Goal: Task Accomplishment & Management: Manage account settings

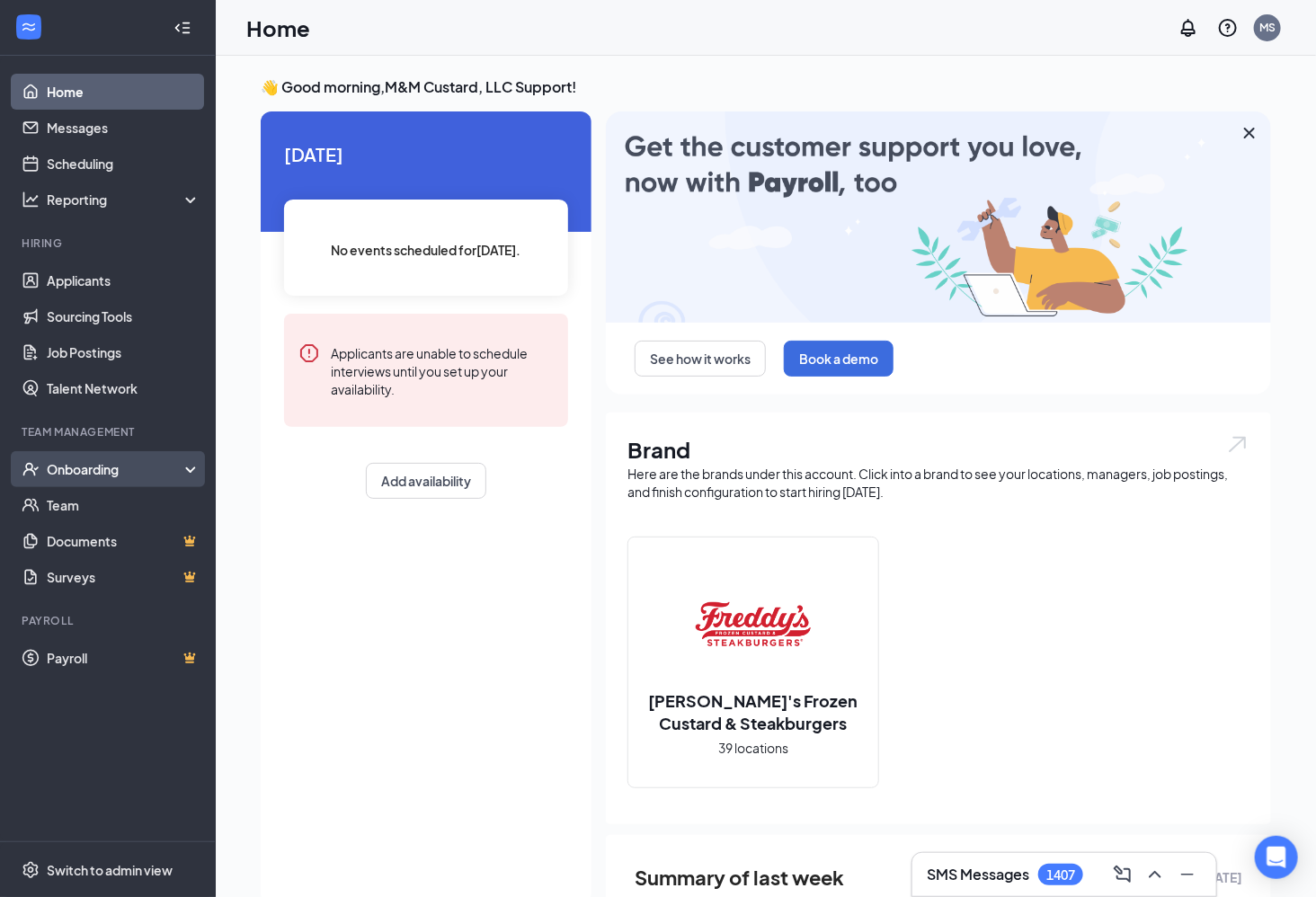
click at [134, 479] on div "Onboarding" at bounding box center [108, 469] width 216 height 36
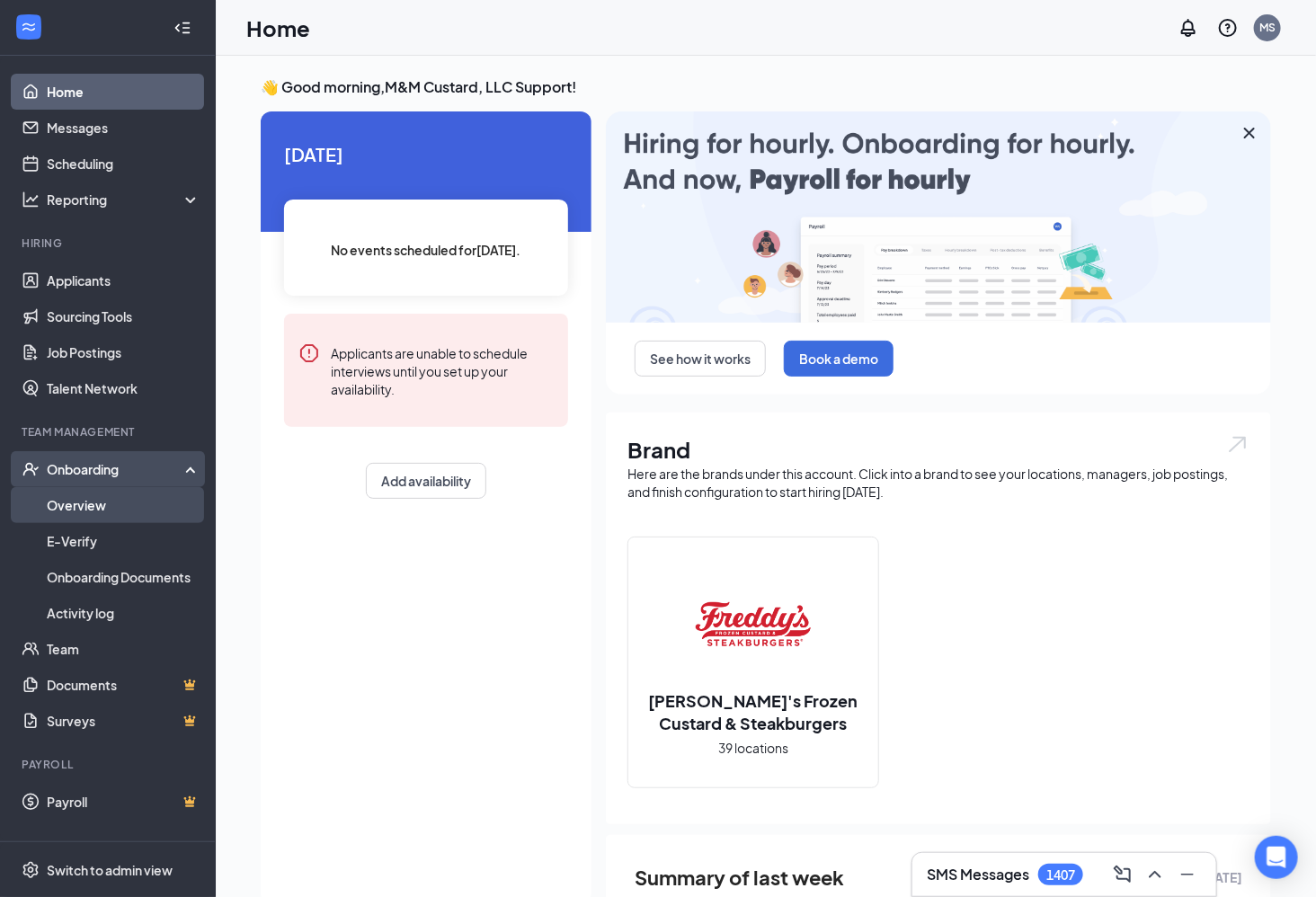
click at [98, 507] on link "Overview" at bounding box center [123, 505] width 154 height 36
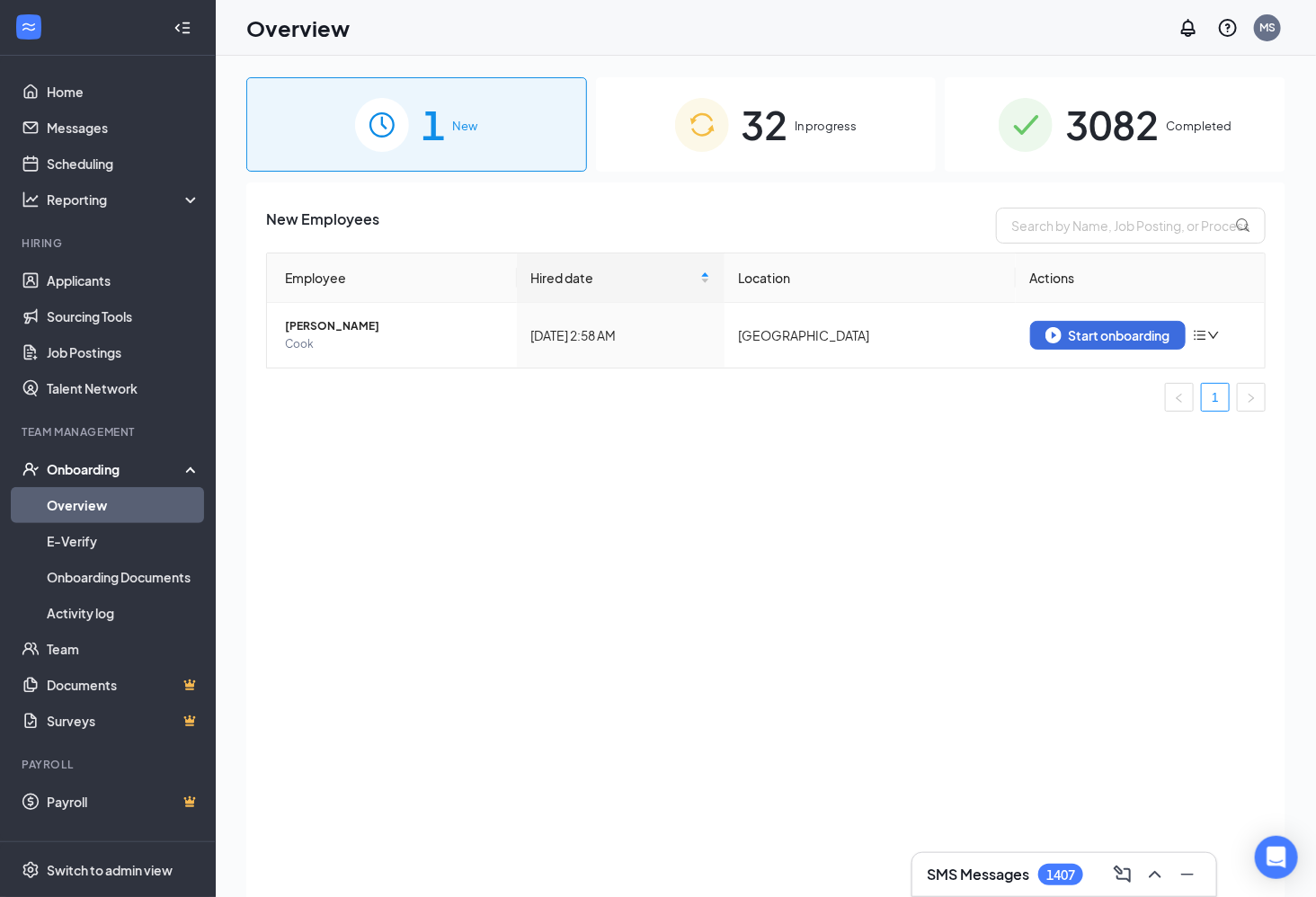
click at [792, 129] on div "32 In progress" at bounding box center [766, 124] width 341 height 95
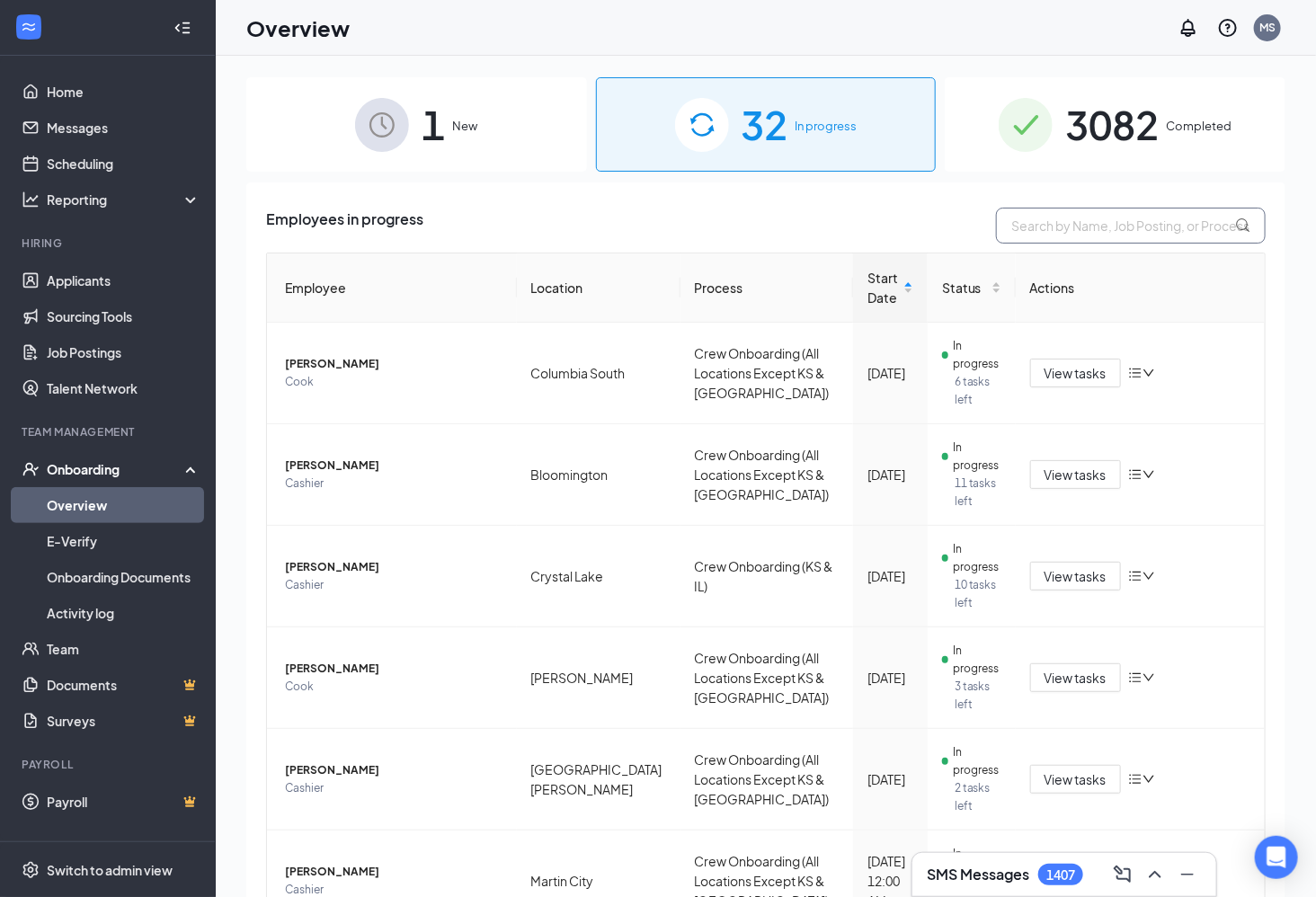
click at [1090, 233] on input "text" at bounding box center [1130, 225] width 270 height 36
type input "deron"
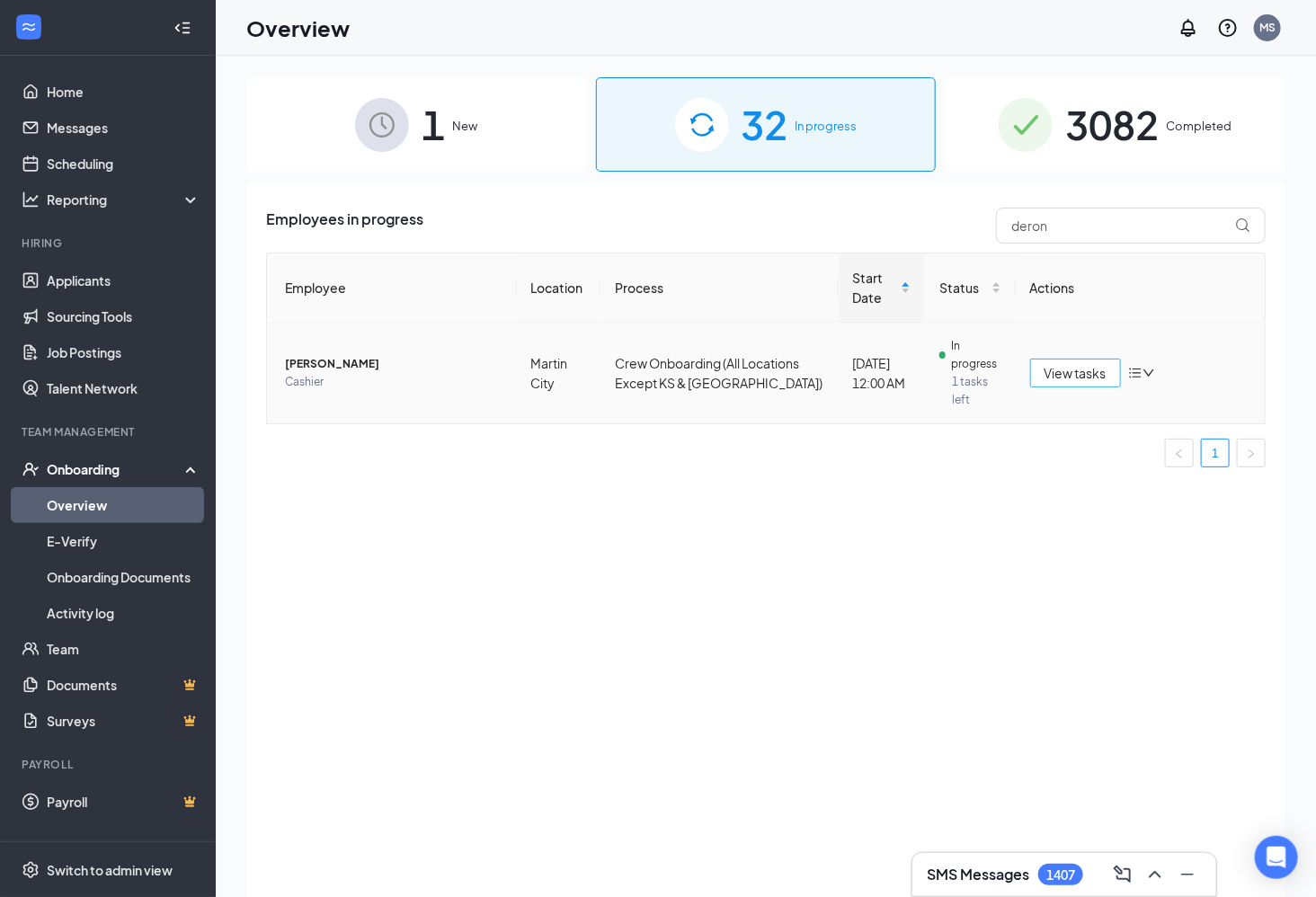
click at [1075, 374] on span "View tasks" at bounding box center [1075, 373] width 62 height 20
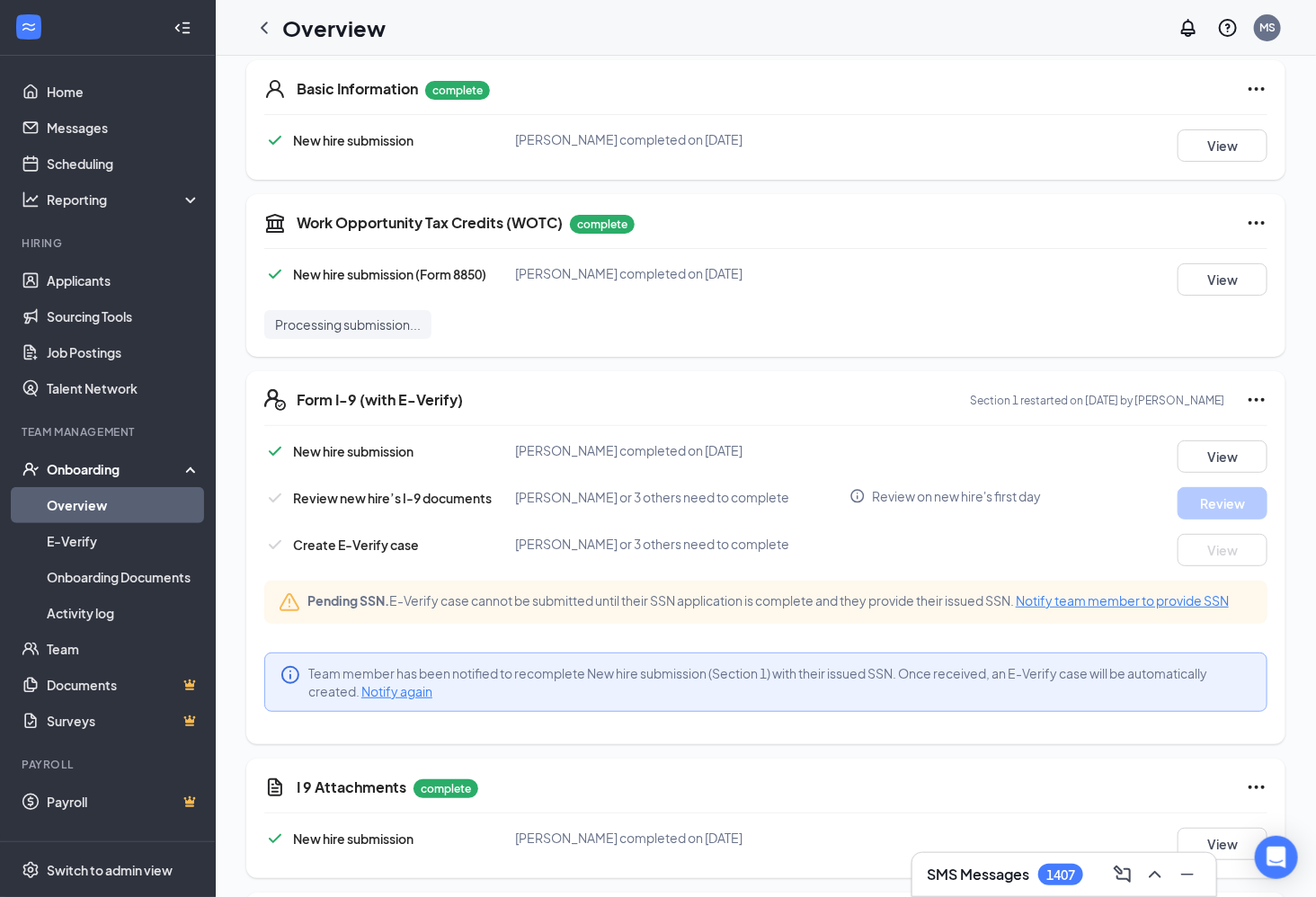
scroll to position [276, 0]
click at [1160, 459] on div "View" at bounding box center [1204, 455] width 125 height 33
click at [1191, 458] on button "View" at bounding box center [1222, 455] width 90 height 33
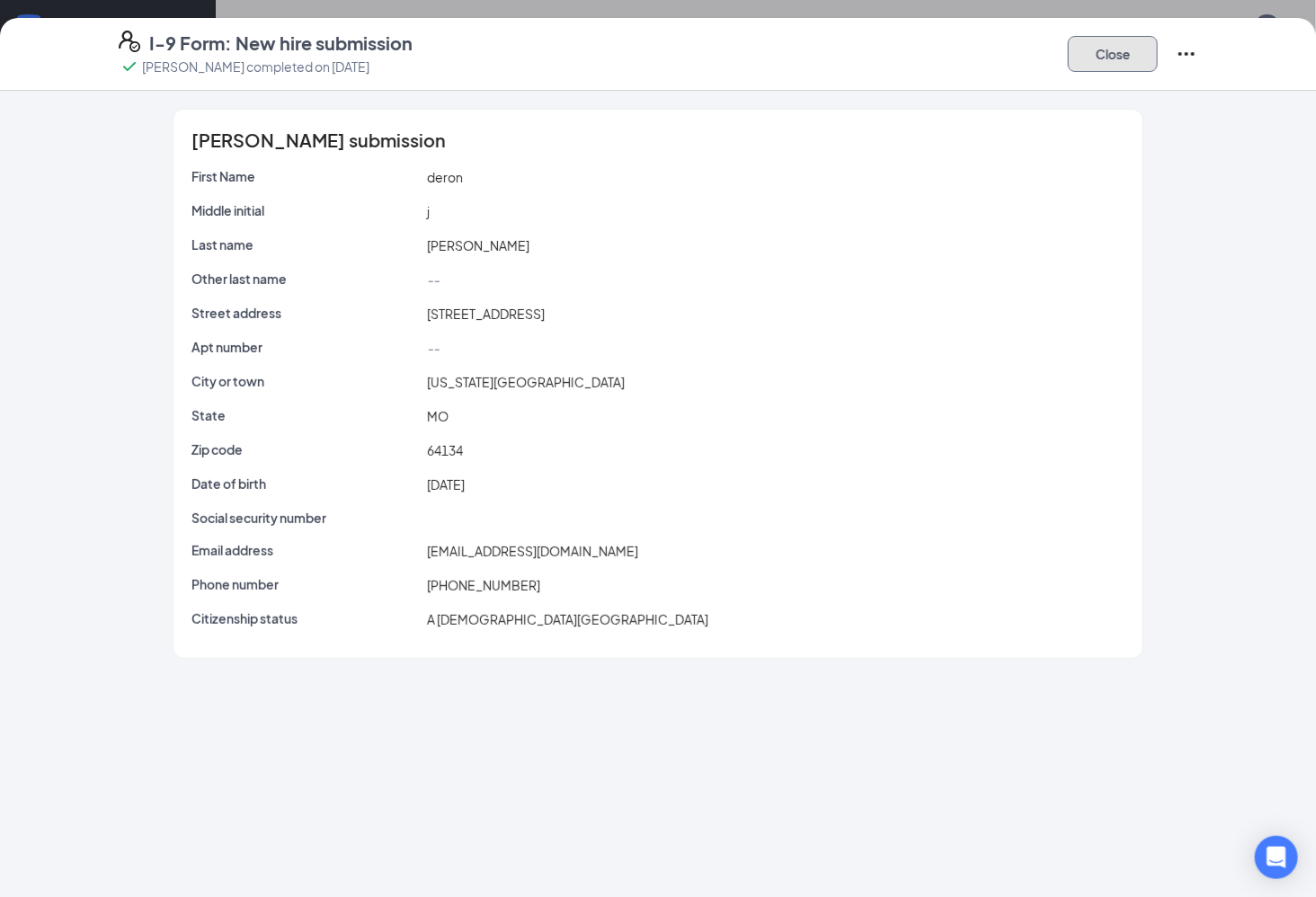
click at [1119, 38] on button "Close" at bounding box center [1113, 53] width 90 height 36
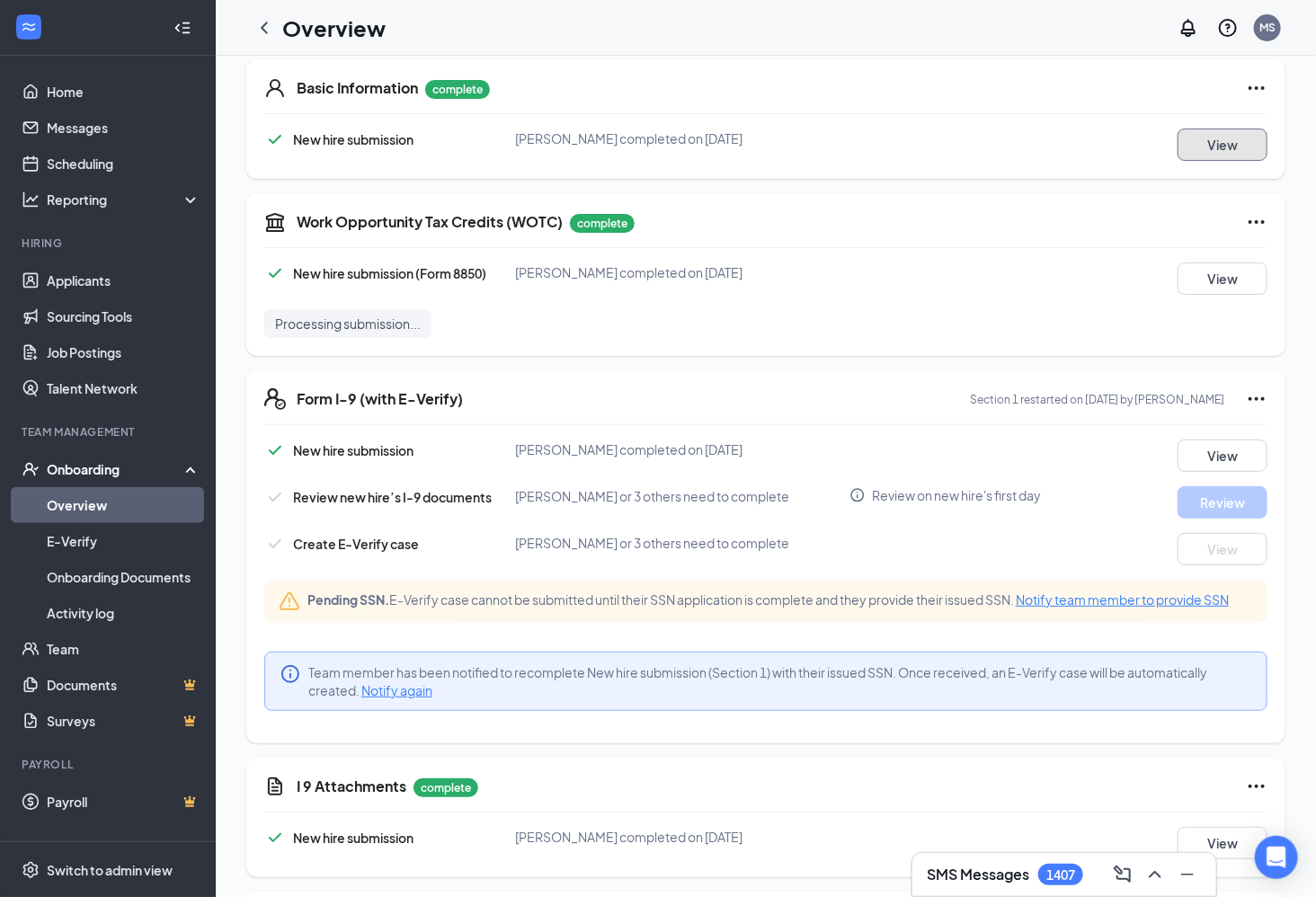
click at [1178, 145] on button "View" at bounding box center [1222, 144] width 90 height 33
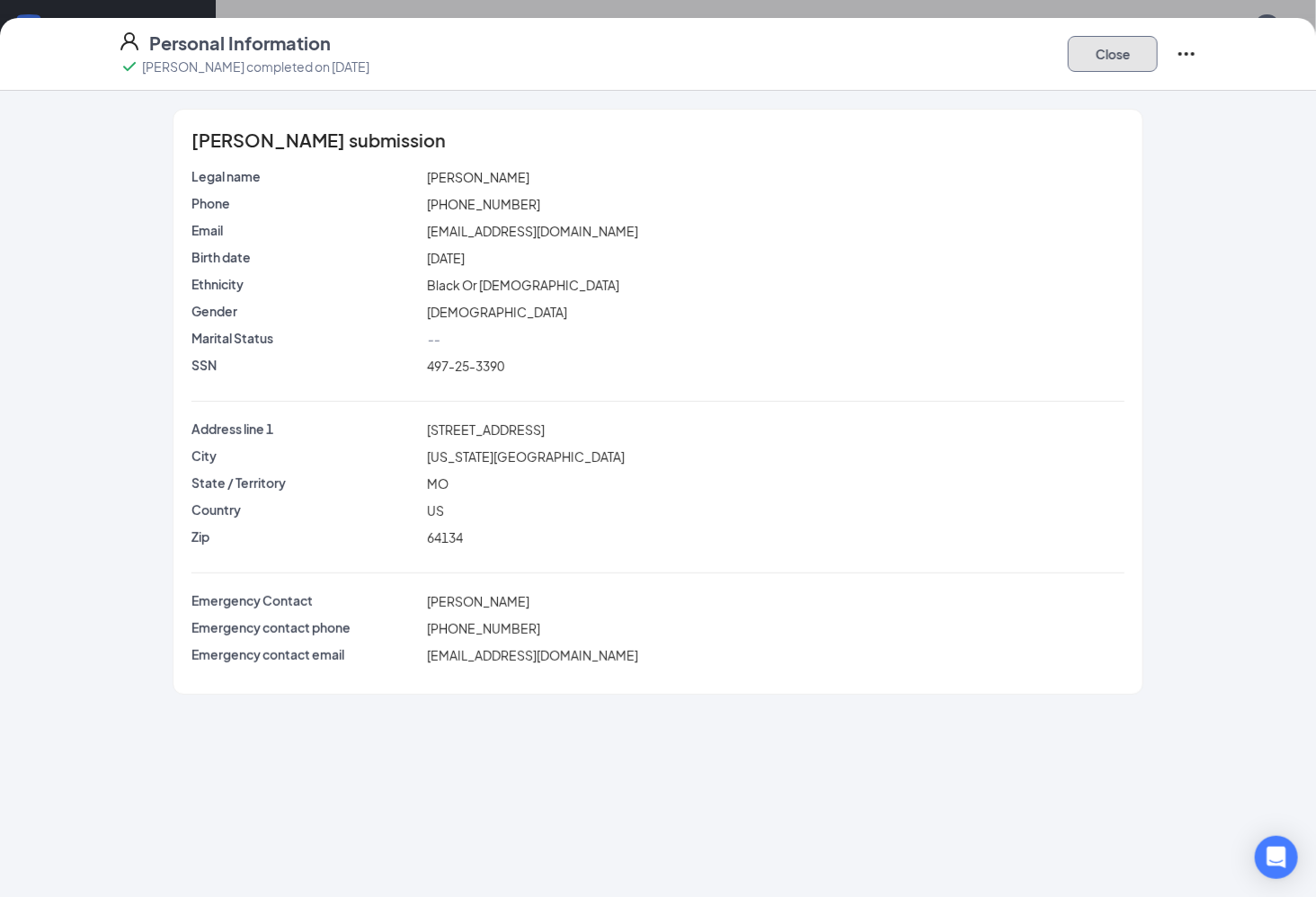
click at [1128, 62] on button "Close" at bounding box center [1113, 53] width 90 height 36
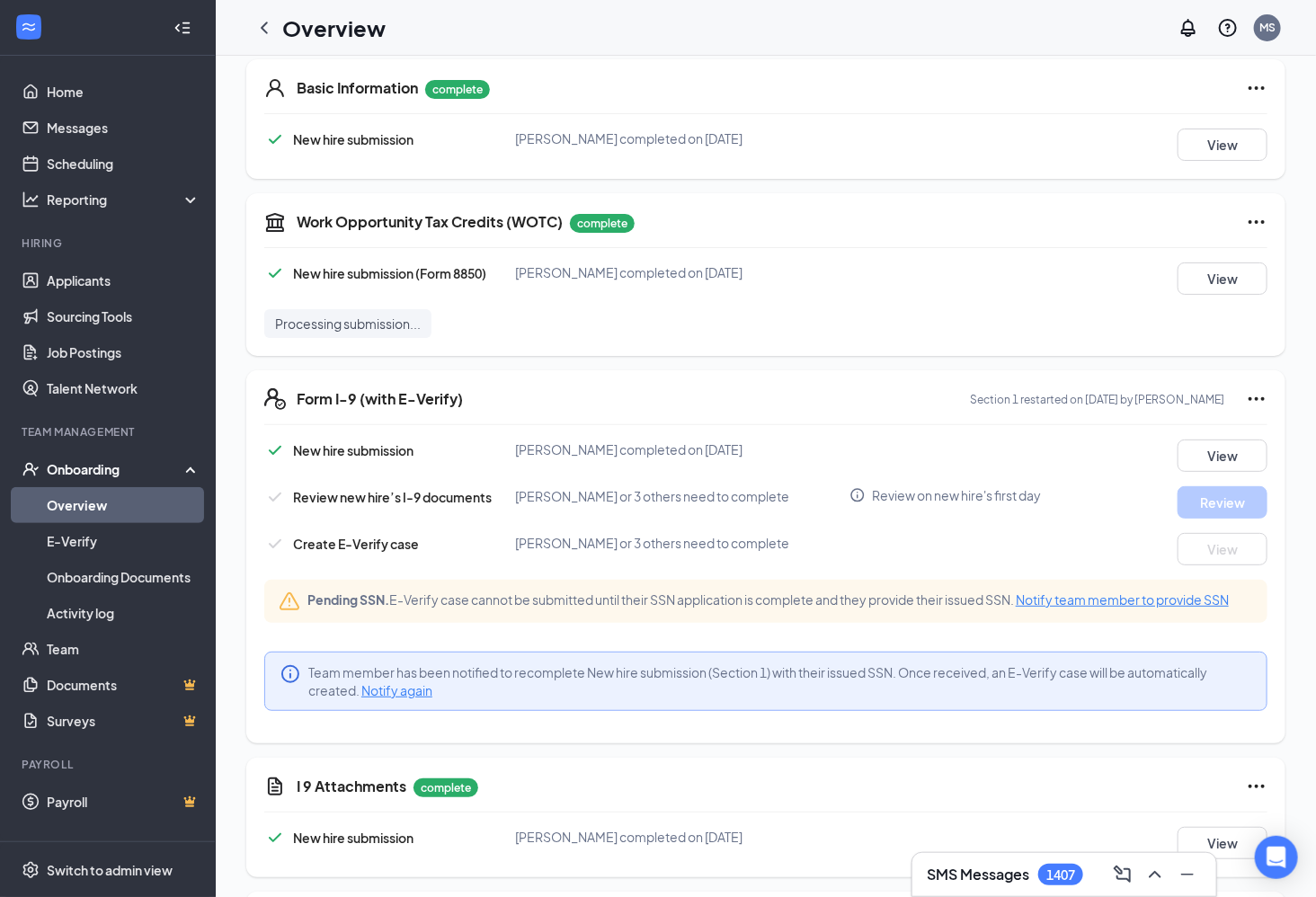
click at [1247, 402] on icon "Ellipses" at bounding box center [1257, 399] width 22 height 22
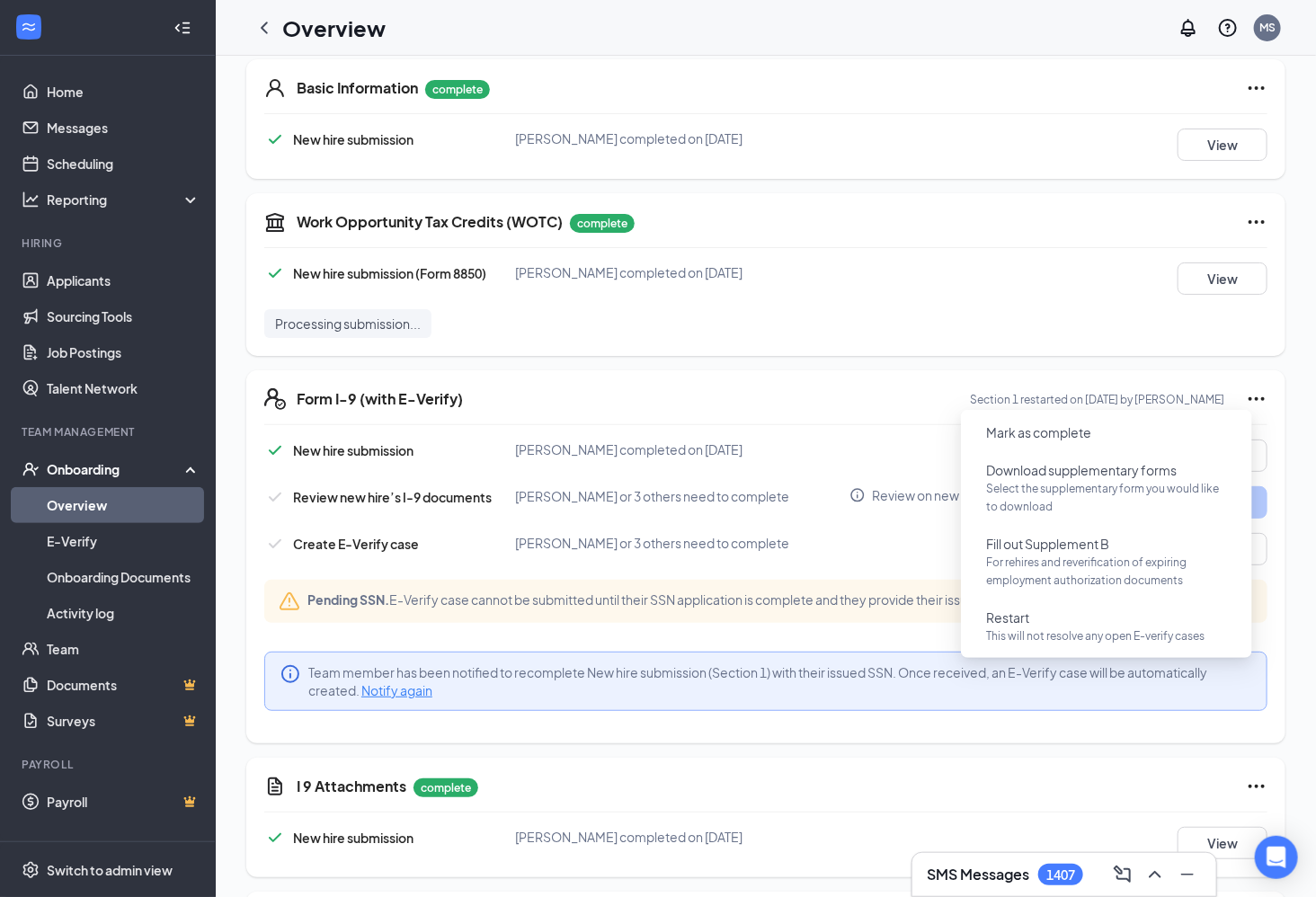
click at [739, 382] on div "Form I-9 (with E-Verify) Section 1 restarted on [DATE] by [PERSON_NAME] New hir…" at bounding box center [766, 557] width 1040 height 373
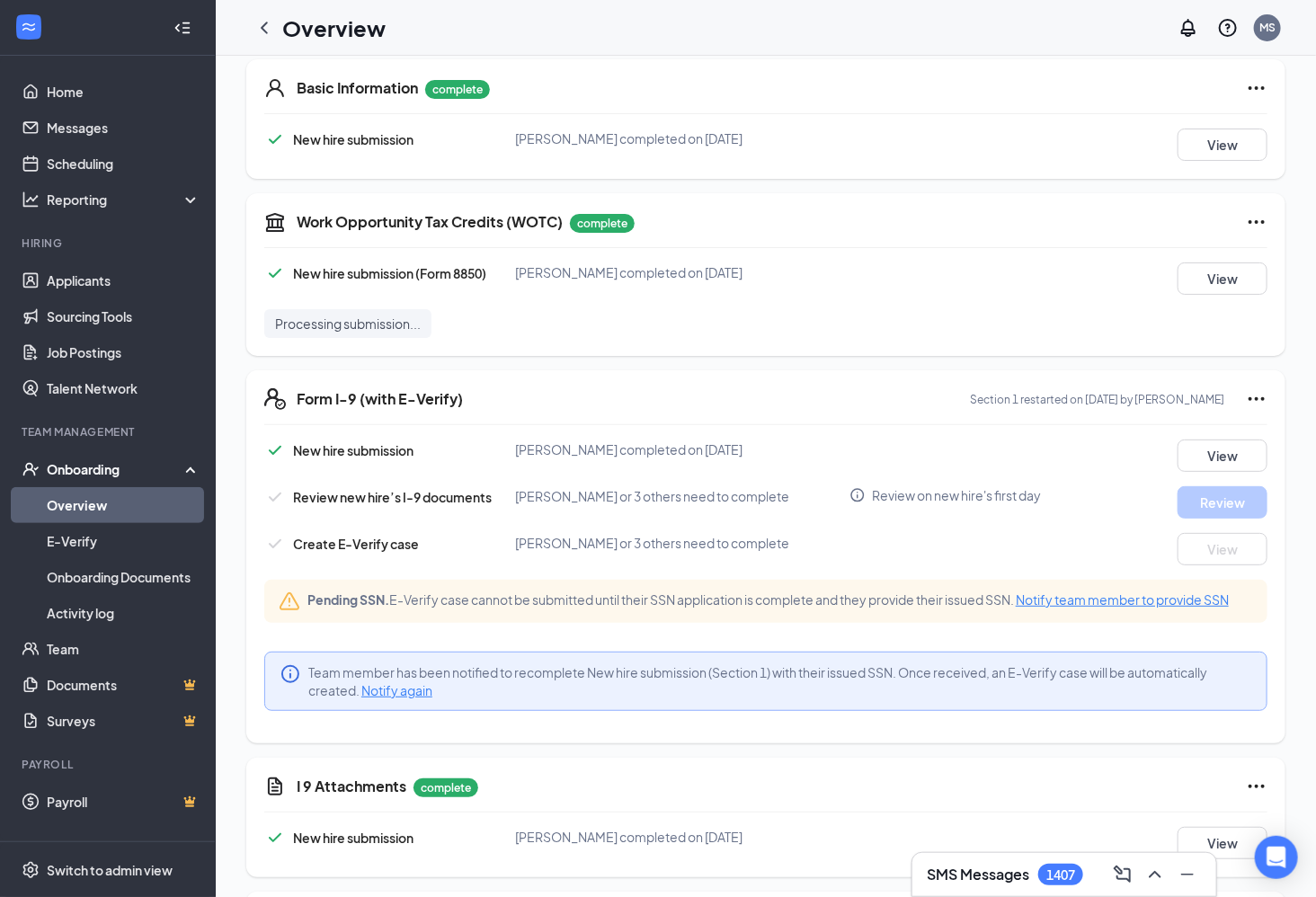
click at [852, 492] on icon "Info" at bounding box center [858, 495] width 16 height 16
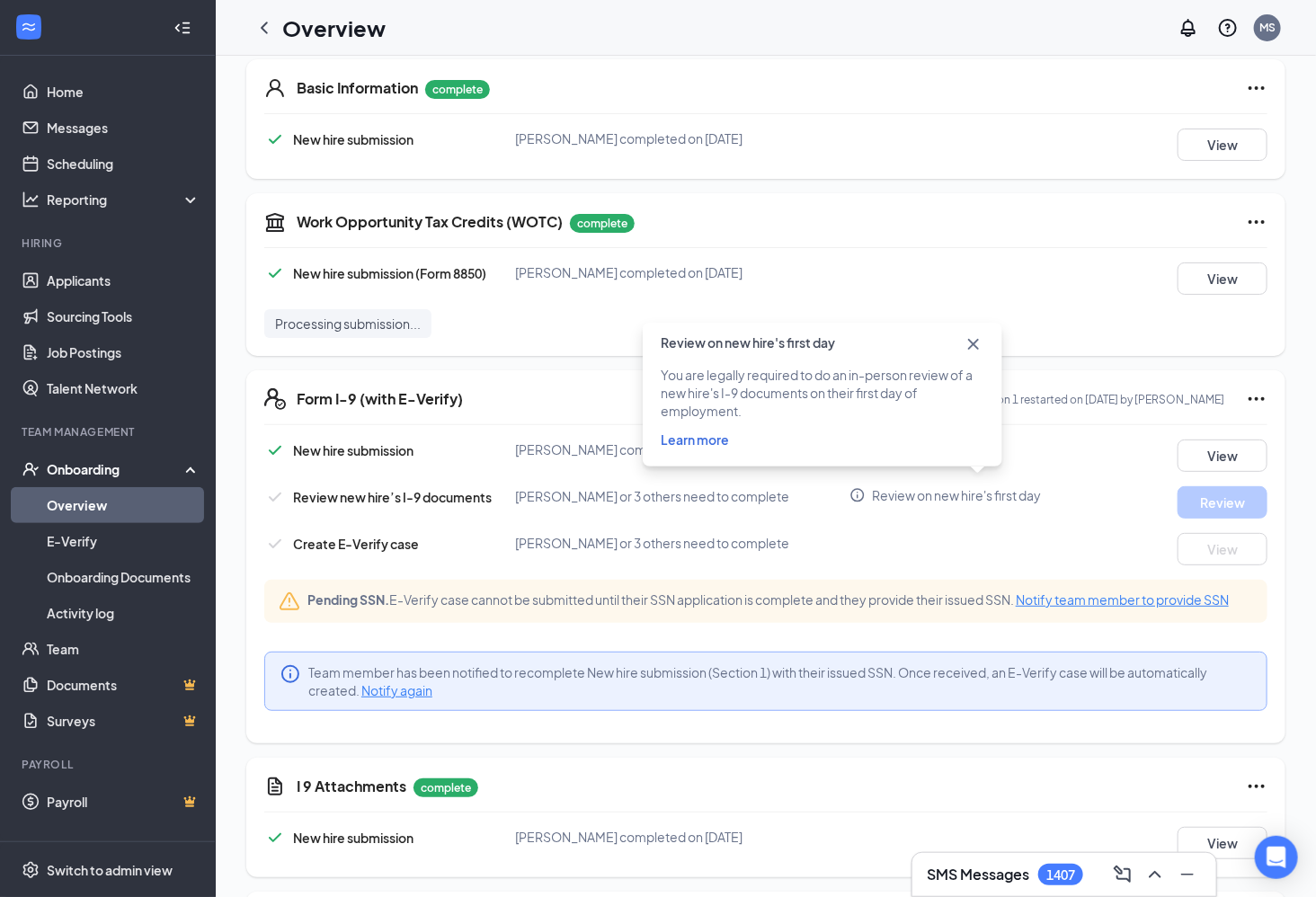
click at [852, 492] on icon "Info" at bounding box center [858, 495] width 16 height 16
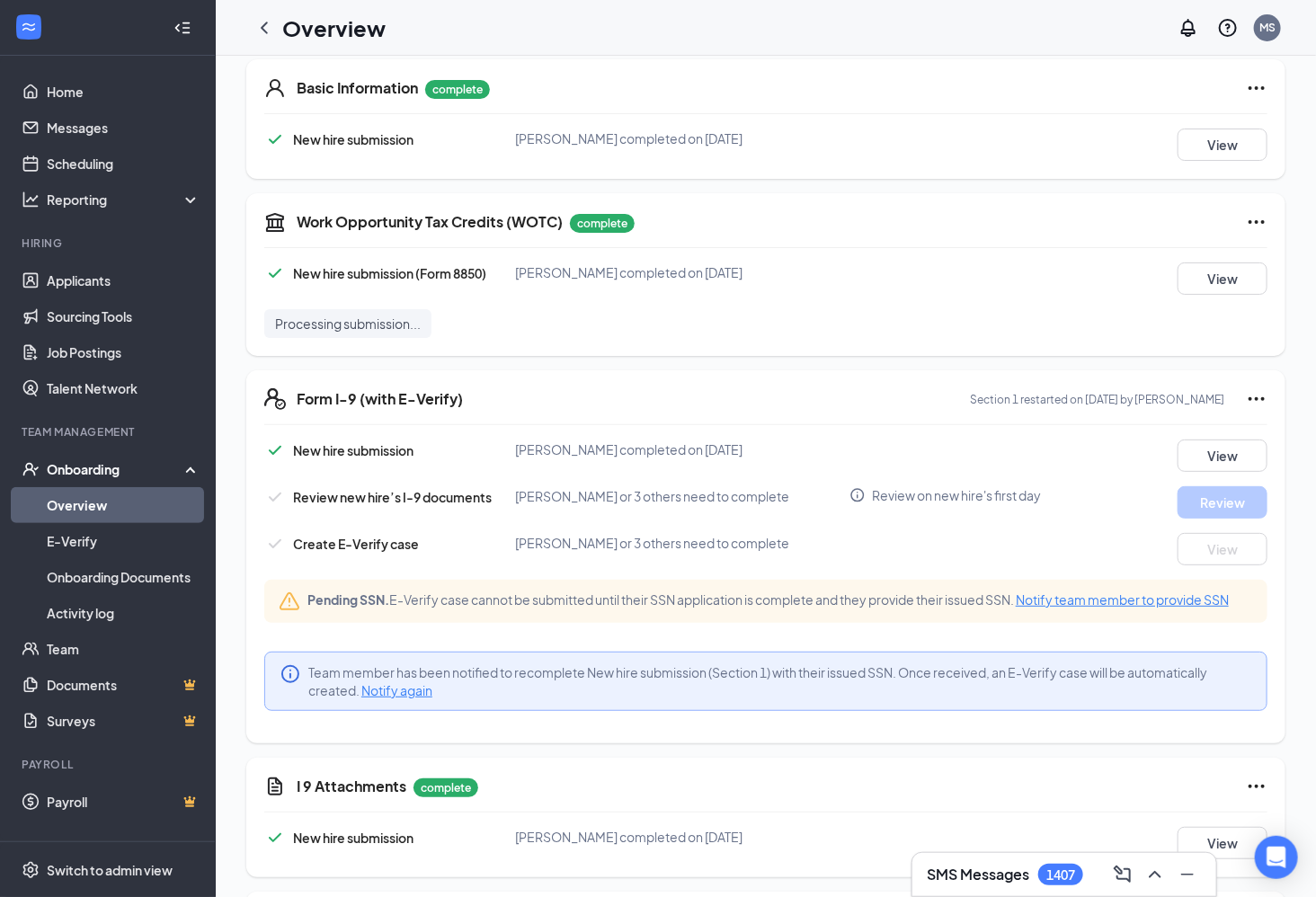
click at [1161, 446] on div "View" at bounding box center [1204, 455] width 125 height 33
click at [1178, 446] on button "View" at bounding box center [1222, 455] width 90 height 33
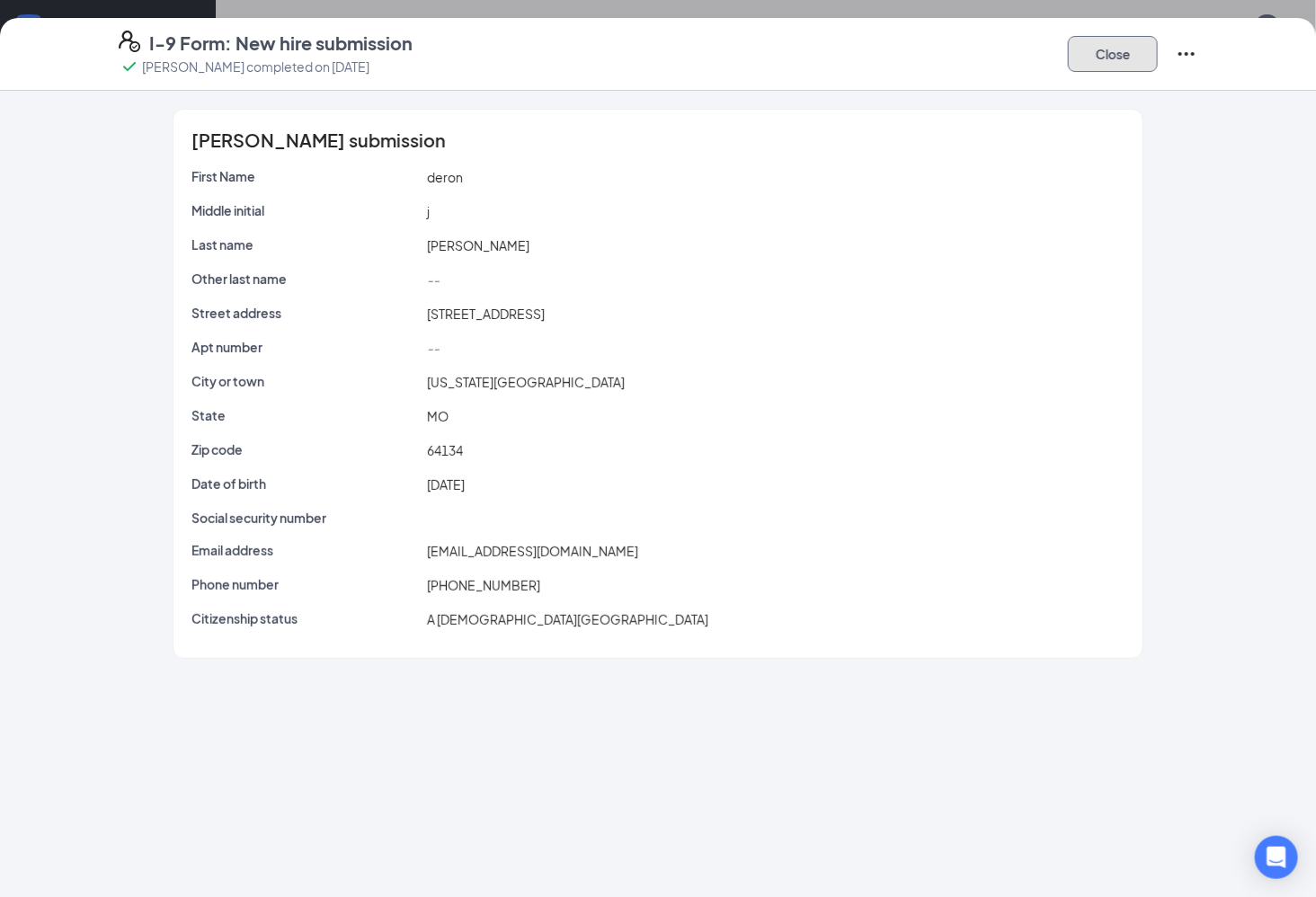
click at [1127, 57] on button "Close" at bounding box center [1113, 53] width 90 height 36
